Goal: Task Accomplishment & Management: Use online tool/utility

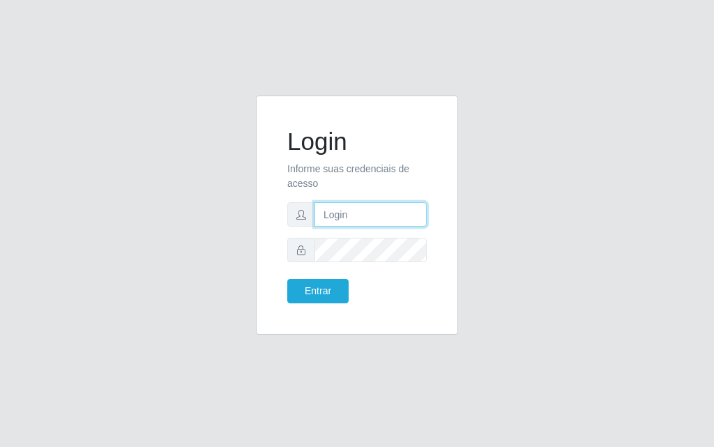
click at [340, 217] on input "text" at bounding box center [371, 214] width 112 height 24
type input "[PERSON_NAME]"
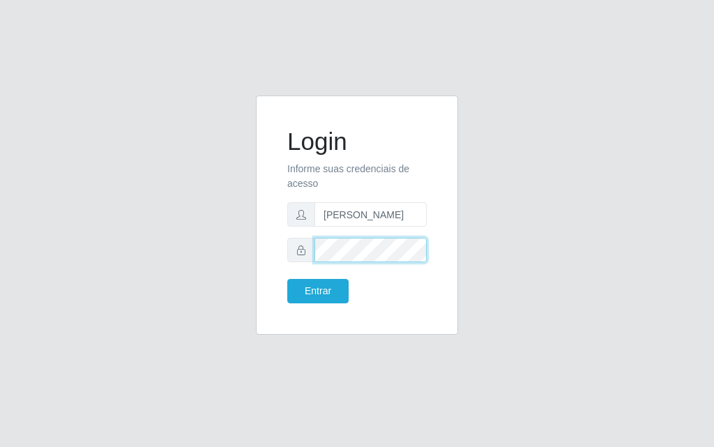
click at [287, 279] on button "Entrar" at bounding box center [317, 291] width 61 height 24
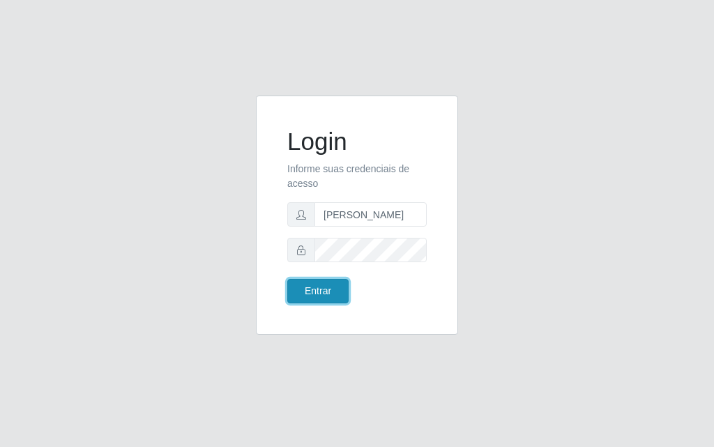
click at [329, 291] on button "Entrar" at bounding box center [317, 291] width 61 height 24
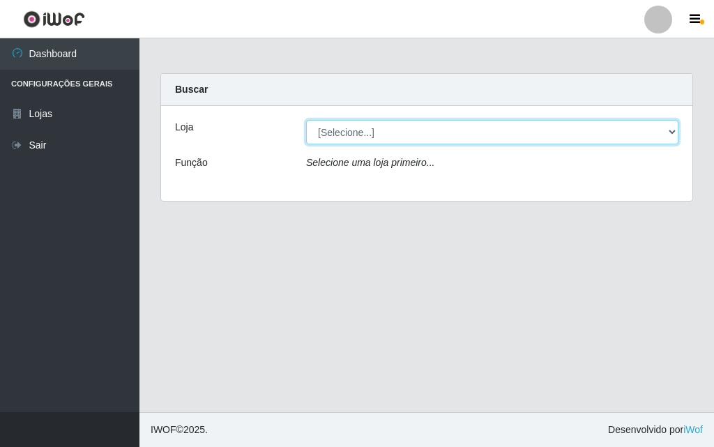
click at [401, 129] on select "[Selecione...] Divino Fogão - [GEOGRAPHIC_DATA]" at bounding box center [492, 132] width 373 height 24
select select "499"
click at [306, 120] on select "[Selecione...] Divino Fogão - [GEOGRAPHIC_DATA]" at bounding box center [492, 132] width 373 height 24
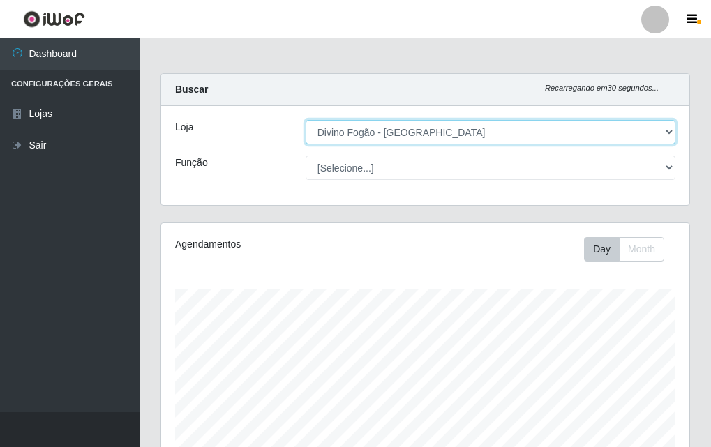
scroll to position [290, 528]
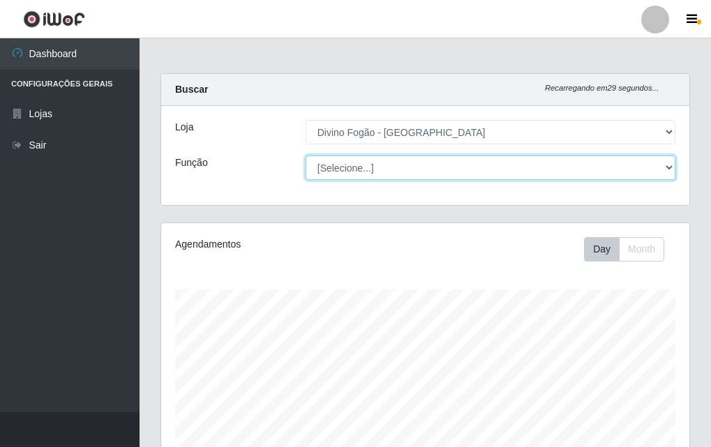
click at [388, 176] on select "[Selecione...] ASG ASG + ASG ++ Auxiliar de Cozinha Auxiliar de Cozinha + Auxil…" at bounding box center [491, 168] width 370 height 24
click at [306, 156] on select "[Selecione...] ASG ASG + ASG ++ Auxiliar de Cozinha Auxiliar de Cozinha + Auxil…" at bounding box center [491, 168] width 370 height 24
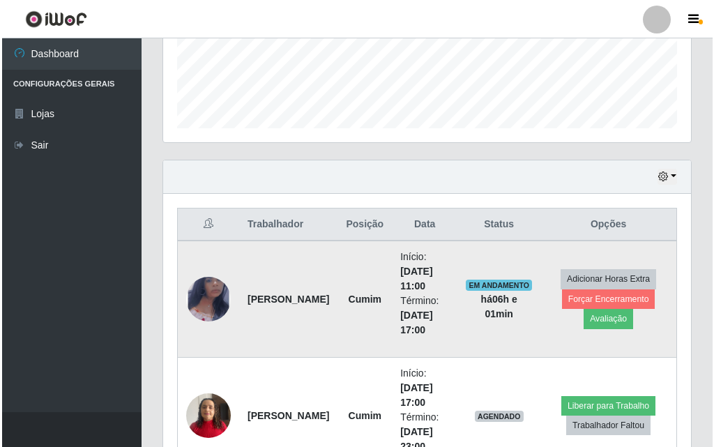
scroll to position [464, 0]
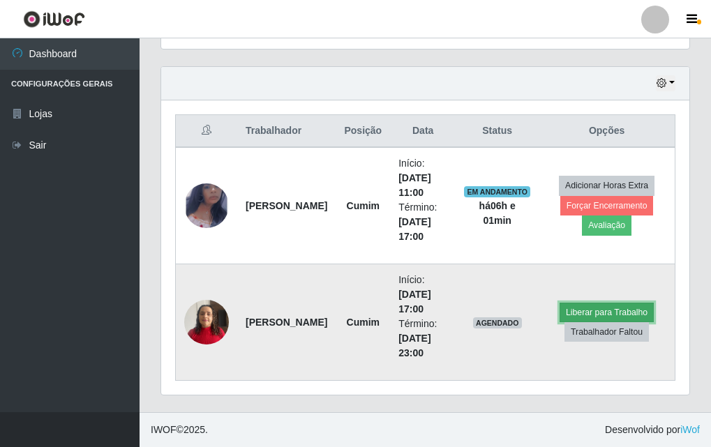
click at [608, 313] on button "Liberar para Trabalho" at bounding box center [607, 313] width 94 height 20
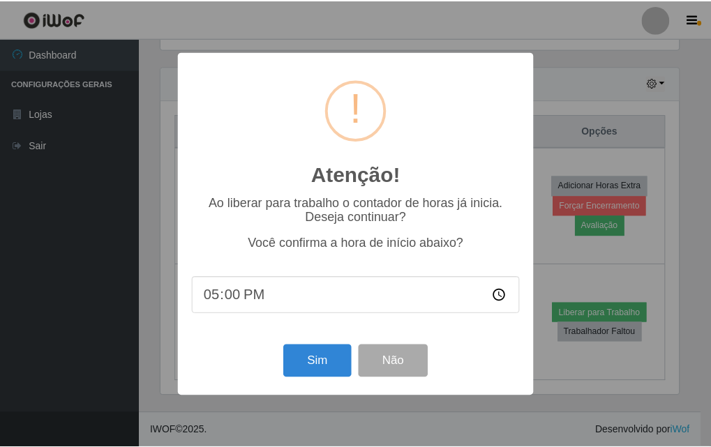
scroll to position [290, 521]
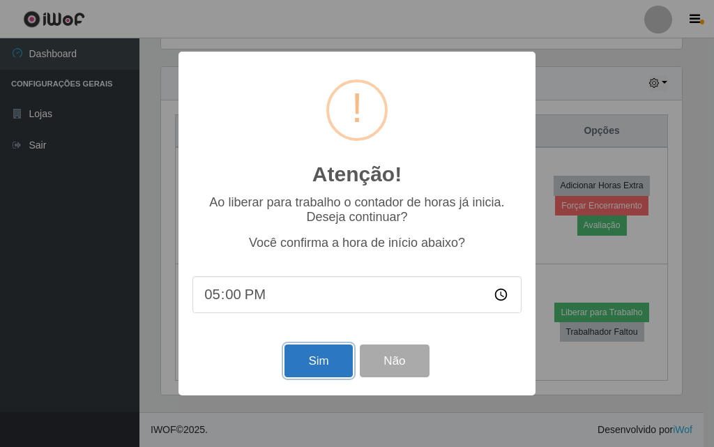
drag, startPoint x: 310, startPoint y: 368, endPoint x: 326, endPoint y: 354, distance: 20.7
click at [312, 367] on button "Sim" at bounding box center [319, 361] width 68 height 33
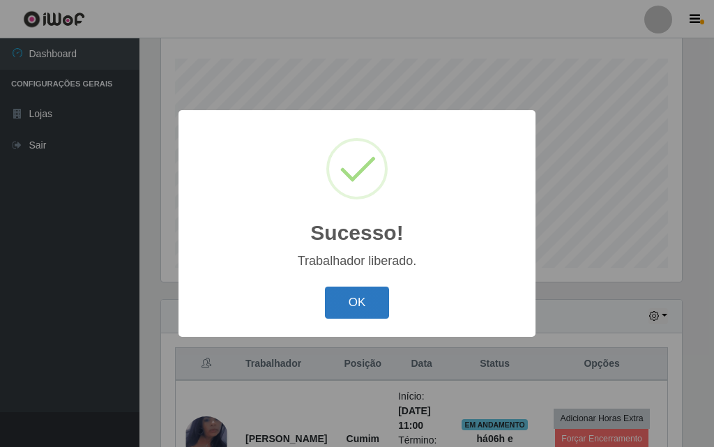
click at [362, 303] on button "OK" at bounding box center [357, 303] width 65 height 33
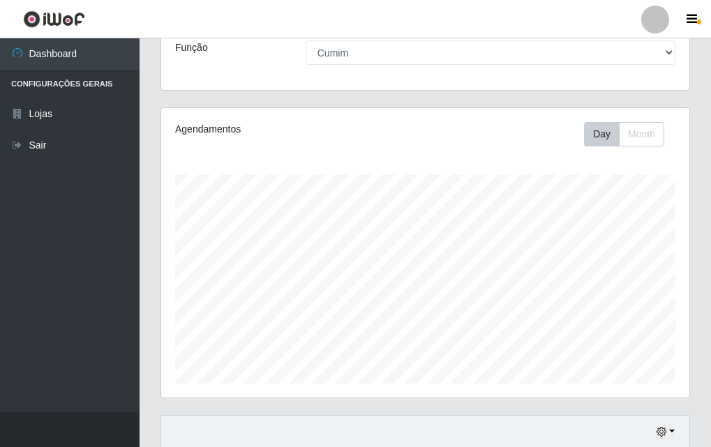
scroll to position [45, 0]
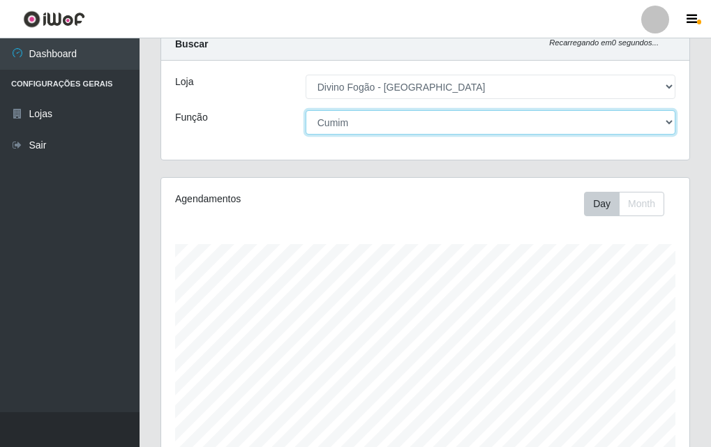
click at [575, 122] on select "[Selecione...] ASG ASG + ASG ++ Auxiliar de Cozinha Auxiliar de Cozinha + Auxil…" at bounding box center [491, 122] width 370 height 24
click at [306, 110] on select "[Selecione...] ASG ASG + ASG ++ Auxiliar de Cozinha Auxiliar de Cozinha + Auxil…" at bounding box center [491, 122] width 370 height 24
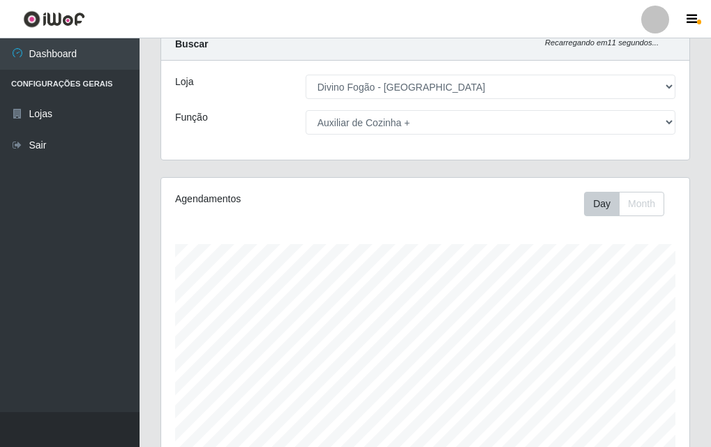
click at [409, 242] on div "Agendamentos Day Month 15/09 Agendamentos 18" at bounding box center [425, 323] width 528 height 290
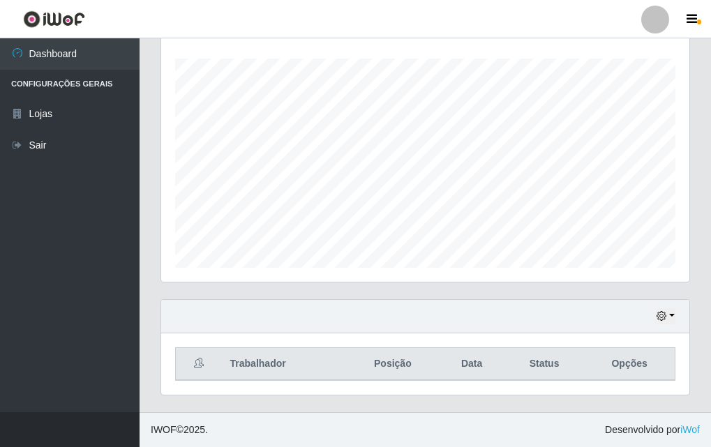
scroll to position [0, 0]
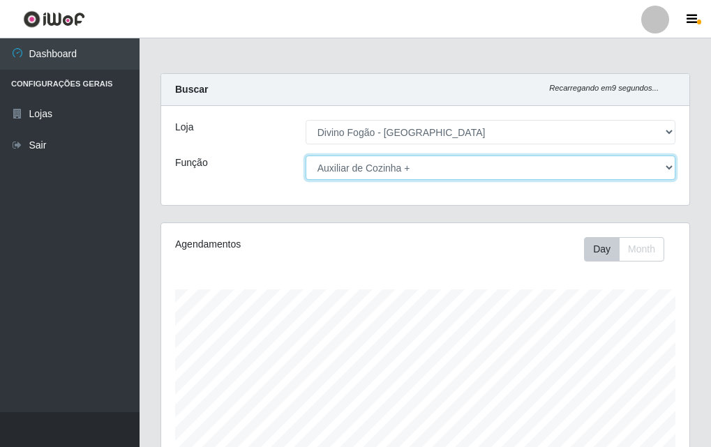
click at [524, 165] on select "[Selecione...] ASG ASG + ASG ++ Auxiliar de Cozinha Auxiliar de Cozinha + Auxil…" at bounding box center [491, 168] width 370 height 24
click at [306, 156] on select "[Selecione...] ASG ASG + ASG ++ Auxiliar de Cozinha Auxiliar de Cozinha + Auxil…" at bounding box center [491, 168] width 370 height 24
drag, startPoint x: 506, startPoint y: 171, endPoint x: 499, endPoint y: 178, distance: 9.9
click at [506, 171] on select "[Selecione...] ASG ASG + ASG ++ Auxiliar de Cozinha Auxiliar de Cozinha + Auxil…" at bounding box center [491, 168] width 370 height 24
click at [306, 156] on select "[Selecione...] ASG ASG + ASG ++ Auxiliar de Cozinha Auxiliar de Cozinha + Auxil…" at bounding box center [491, 168] width 370 height 24
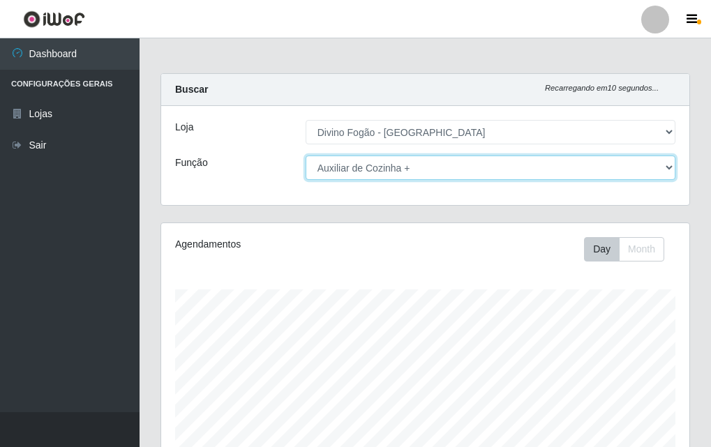
click at [555, 171] on select "[Selecione...] ASG ASG + ASG ++ Auxiliar de Cozinha Auxiliar de Cozinha + Auxil…" at bounding box center [491, 168] width 370 height 24
click at [306, 156] on select "[Selecione...] ASG ASG + ASG ++ Auxiliar de Cozinha Auxiliar de Cozinha + Auxil…" at bounding box center [491, 168] width 370 height 24
click at [460, 169] on select "[Selecione...] ASG ASG + ASG ++ Auxiliar de Cozinha Auxiliar de Cozinha + Auxil…" at bounding box center [491, 168] width 370 height 24
click at [306, 156] on select "[Selecione...] ASG ASG + ASG ++ Auxiliar de Cozinha Auxiliar de Cozinha + Auxil…" at bounding box center [491, 168] width 370 height 24
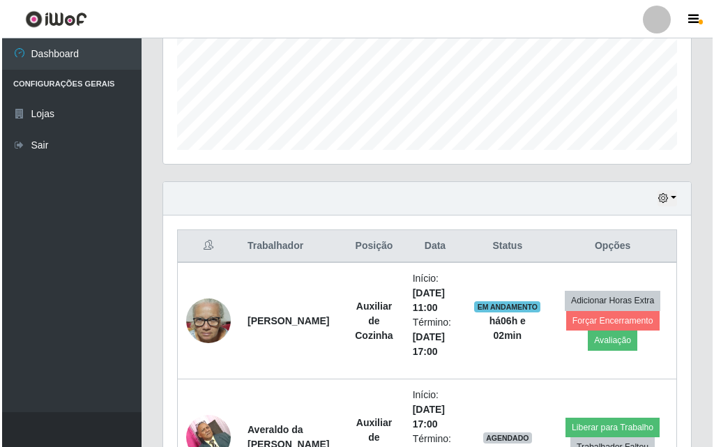
scroll to position [419, 0]
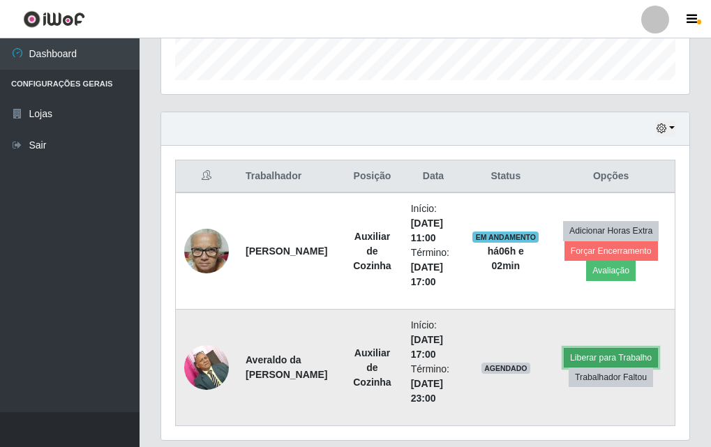
click at [599, 354] on button "Liberar para Trabalho" at bounding box center [611, 358] width 94 height 20
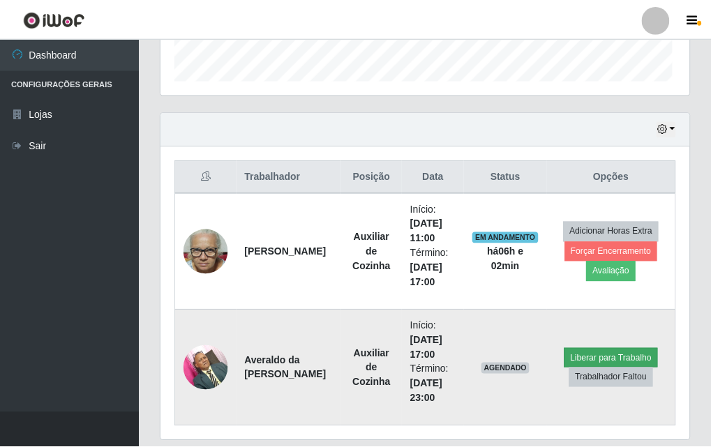
scroll to position [290, 521]
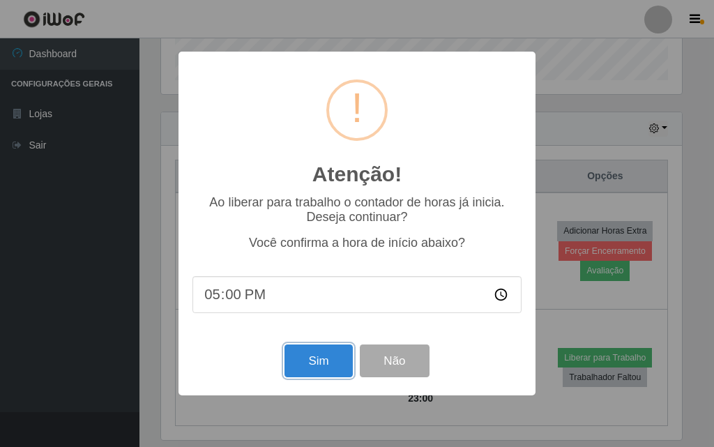
drag, startPoint x: 327, startPoint y: 361, endPoint x: 269, endPoint y: 308, distance: 78.0
click at [327, 361] on button "Sim" at bounding box center [319, 361] width 68 height 33
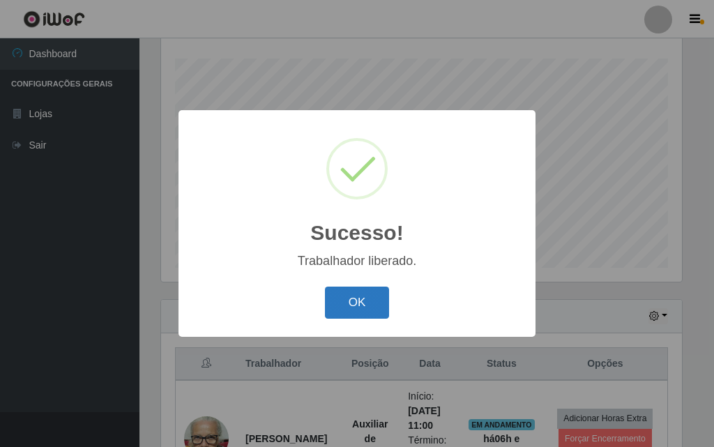
click at [361, 299] on button "OK" at bounding box center [357, 303] width 65 height 33
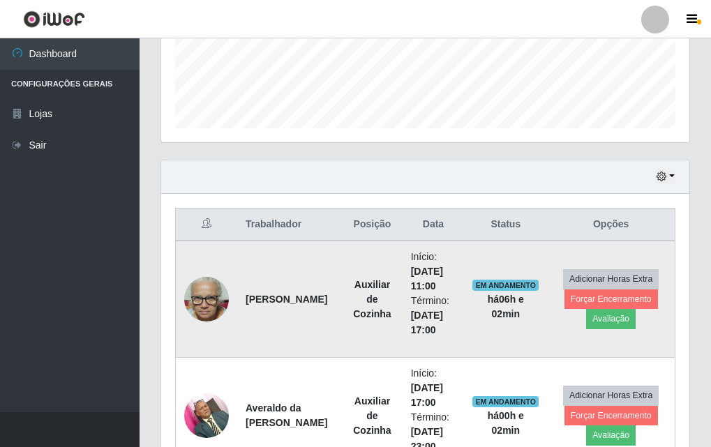
scroll to position [440, 0]
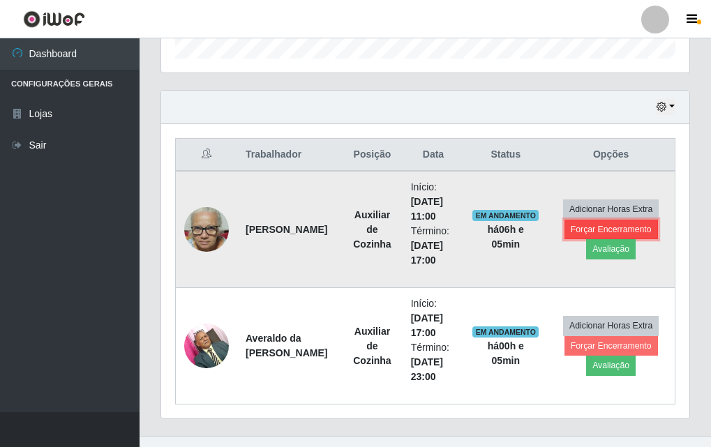
click at [614, 223] on button "Forçar Encerramento" at bounding box center [610, 230] width 93 height 20
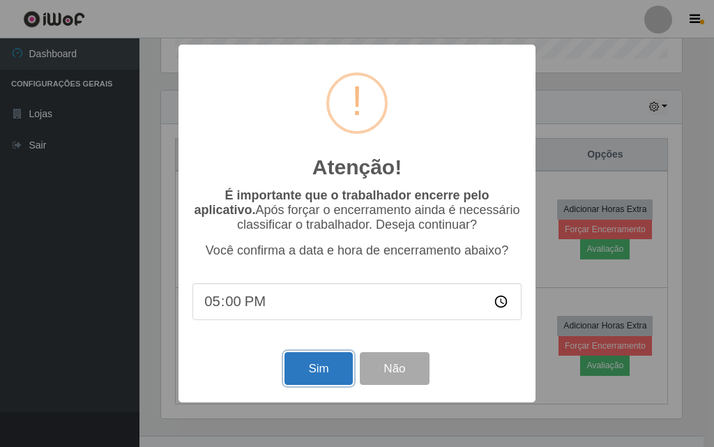
click at [315, 364] on button "Sim" at bounding box center [319, 368] width 68 height 33
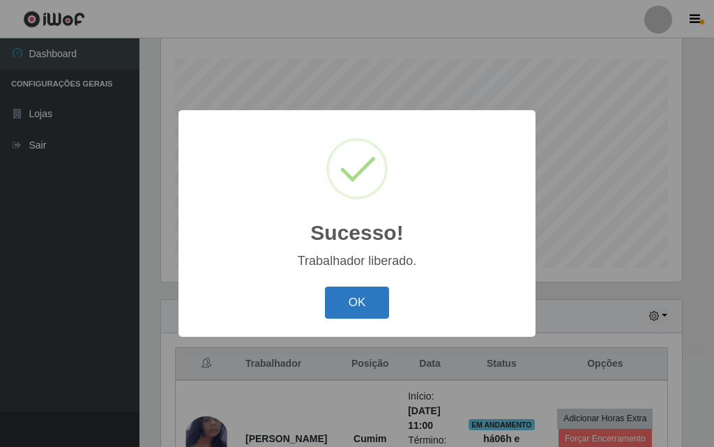
click at [352, 308] on button "OK" at bounding box center [357, 303] width 65 height 33
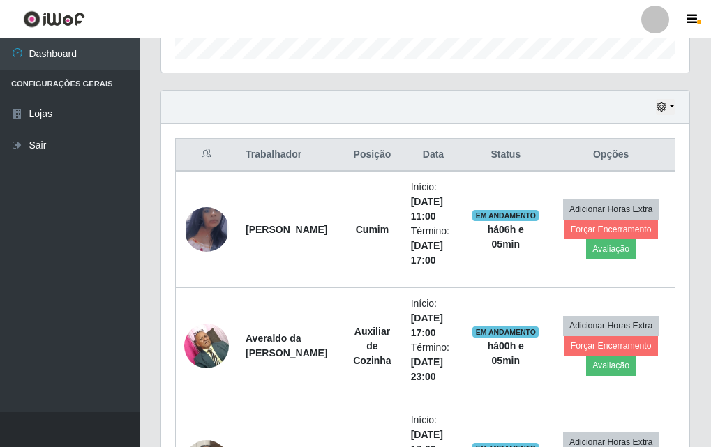
scroll to position [510, 0]
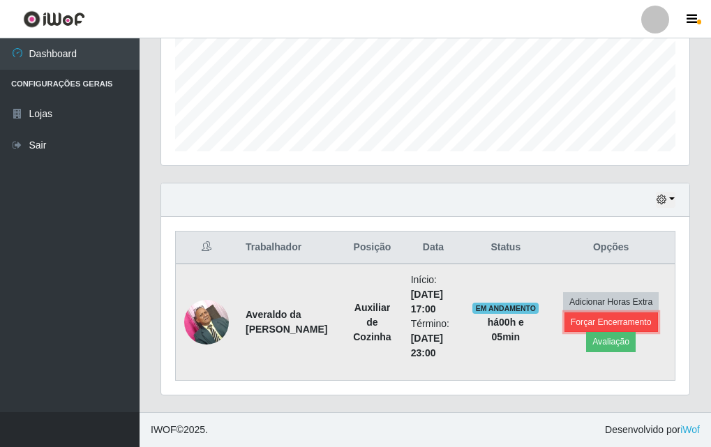
click at [603, 160] on div "Carregando... Buscar Recarregando em 29 segundos... Loja [Selecione...] Divino …" at bounding box center [425, 69] width 530 height 687
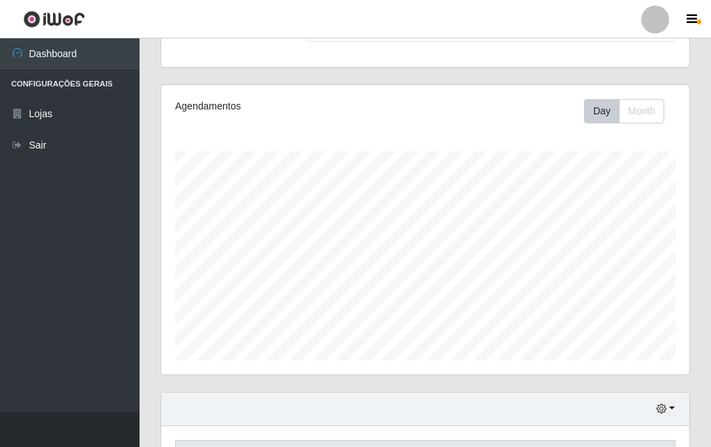
scroll to position [0, 0]
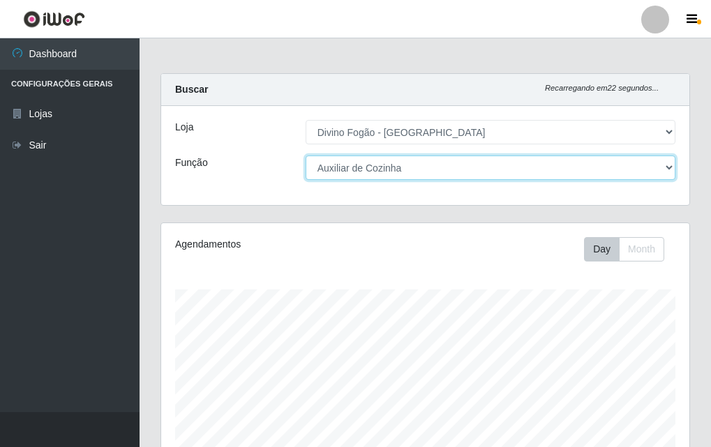
click at [497, 169] on select "[Selecione...] ASG ASG + ASG ++ Auxiliar de Cozinha Auxiliar de Cozinha + Auxil…" at bounding box center [491, 168] width 370 height 24
click at [306, 156] on select "[Selecione...] ASG ASG + ASG ++ Auxiliar de Cozinha Auxiliar de Cozinha + Auxil…" at bounding box center [491, 168] width 370 height 24
click at [423, 176] on select "[Selecione...] ASG ASG + ASG ++ Auxiliar de Cozinha Auxiliar de Cozinha + Auxil…" at bounding box center [491, 168] width 370 height 24
click at [306, 156] on select "[Selecione...] ASG ASG + ASG ++ Auxiliar de Cozinha Auxiliar de Cozinha + Auxil…" at bounding box center [491, 168] width 370 height 24
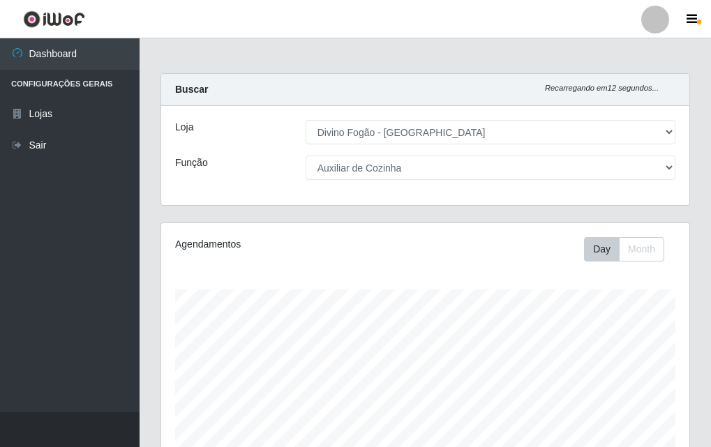
click at [382, 252] on div "Agendamentos Day Month" at bounding box center [425, 249] width 521 height 24
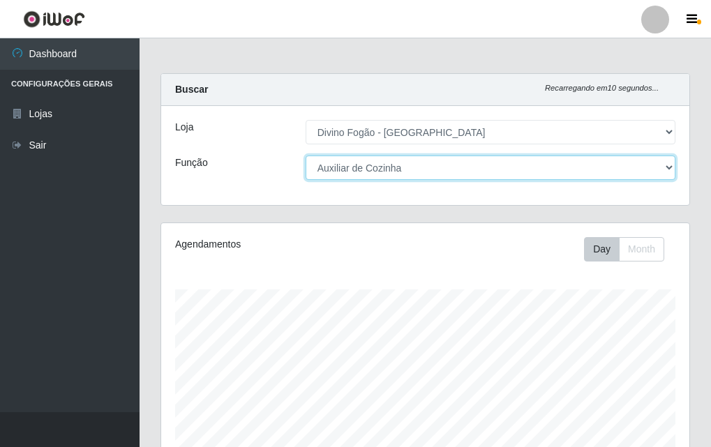
click at [374, 167] on select "[Selecione...] ASG ASG + ASG ++ Auxiliar de Cozinha Auxiliar de Cozinha + Auxil…" at bounding box center [491, 168] width 370 height 24
click at [306, 156] on select "[Selecione...] ASG ASG + ASG ++ Auxiliar de Cozinha Auxiliar de Cozinha + Auxil…" at bounding box center [491, 168] width 370 height 24
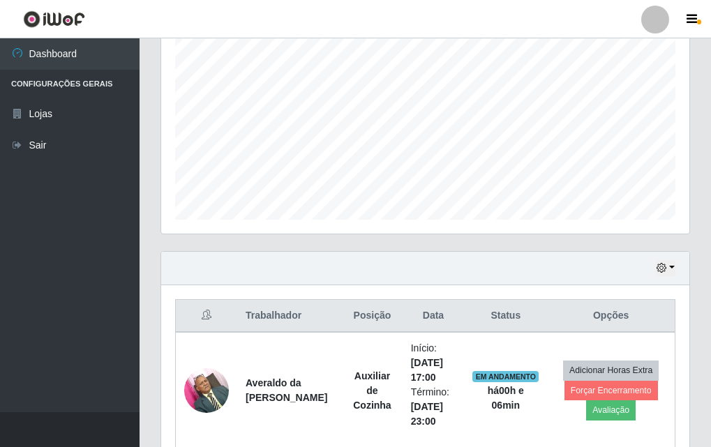
click at [370, 222] on div "Agendamentos Day Month 24/08 Agendamentos 24" at bounding box center [425, 89] width 528 height 290
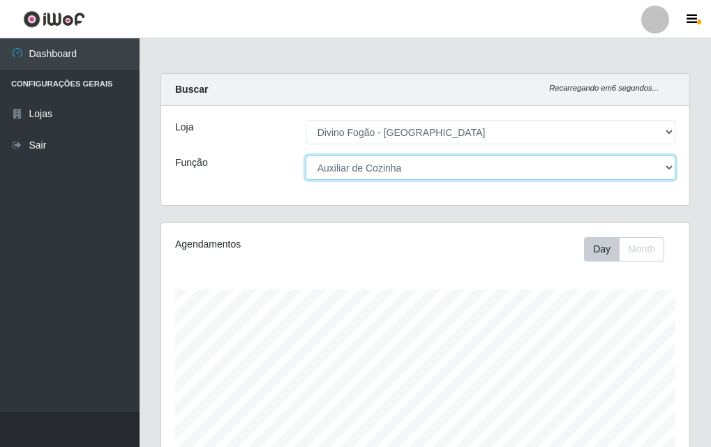
click at [348, 160] on select "[Selecione...] ASG ASG + ASG ++ Auxiliar de Cozinha Auxiliar de Cozinha + Auxil…" at bounding box center [491, 168] width 370 height 24
click at [306, 156] on select "[Selecione...] ASG ASG + ASG ++ Auxiliar de Cozinha Auxiliar de Cozinha + Auxil…" at bounding box center [491, 168] width 370 height 24
click at [361, 160] on select "[Selecione...] ASG ASG + ASG ++ Auxiliar de Cozinha Auxiliar de Cozinha + Auxil…" at bounding box center [491, 168] width 370 height 24
click at [306, 156] on select "[Selecione...] ASG ASG + ASG ++ Auxiliar de Cozinha Auxiliar de Cozinha + Auxil…" at bounding box center [491, 168] width 370 height 24
click at [382, 174] on select "[Selecione...] ASG ASG + ASG ++ Auxiliar de Cozinha Auxiliar de Cozinha + Auxil…" at bounding box center [491, 168] width 370 height 24
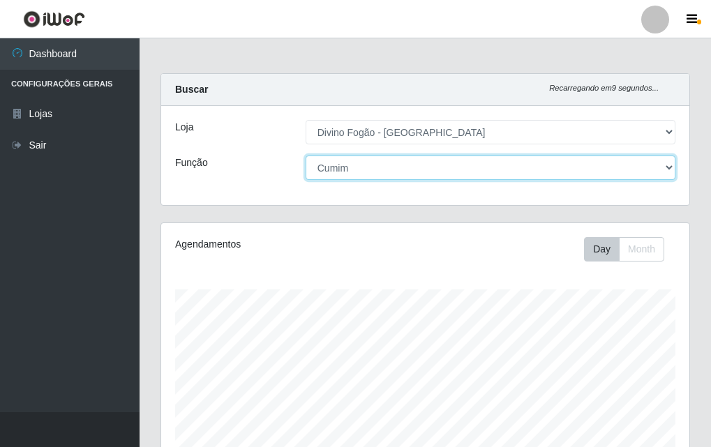
click at [306, 156] on select "[Selecione...] ASG ASG + ASG ++ Auxiliar de Cozinha Auxiliar de Cozinha + Auxil…" at bounding box center [491, 168] width 370 height 24
click at [364, 170] on select "[Selecione...] ASG ASG + ASG ++ Auxiliar de Cozinha Auxiliar de Cozinha + Auxil…" at bounding box center [491, 168] width 370 height 24
click at [306, 156] on select "[Selecione...] ASG ASG + ASG ++ Auxiliar de Cozinha Auxiliar de Cozinha + Auxil…" at bounding box center [491, 168] width 370 height 24
click at [373, 171] on select "[Selecione...] ASG ASG + ASG ++ Auxiliar de Cozinha Auxiliar de Cozinha + Auxil…" at bounding box center [491, 168] width 370 height 24
select select "9"
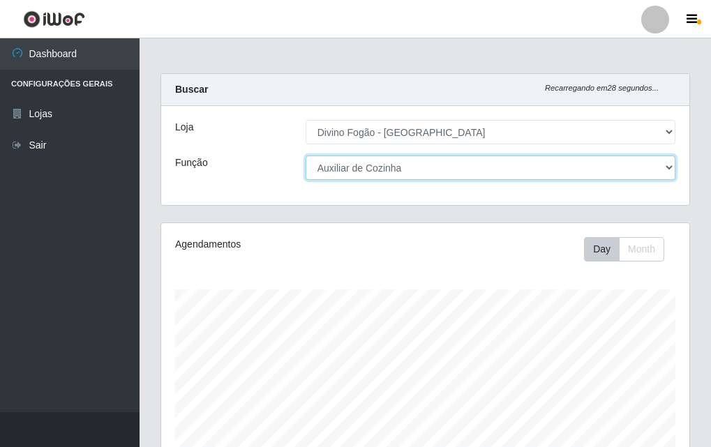
click at [306, 156] on select "[Selecione...] ASG ASG + ASG ++ Auxiliar de Cozinha Auxiliar de Cozinha + Auxil…" at bounding box center [491, 168] width 370 height 24
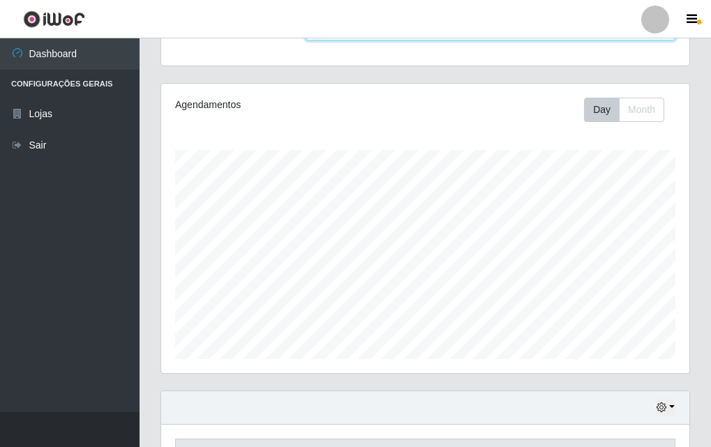
scroll to position [347, 0]
